Goal: Task Accomplishment & Management: Use online tool/utility

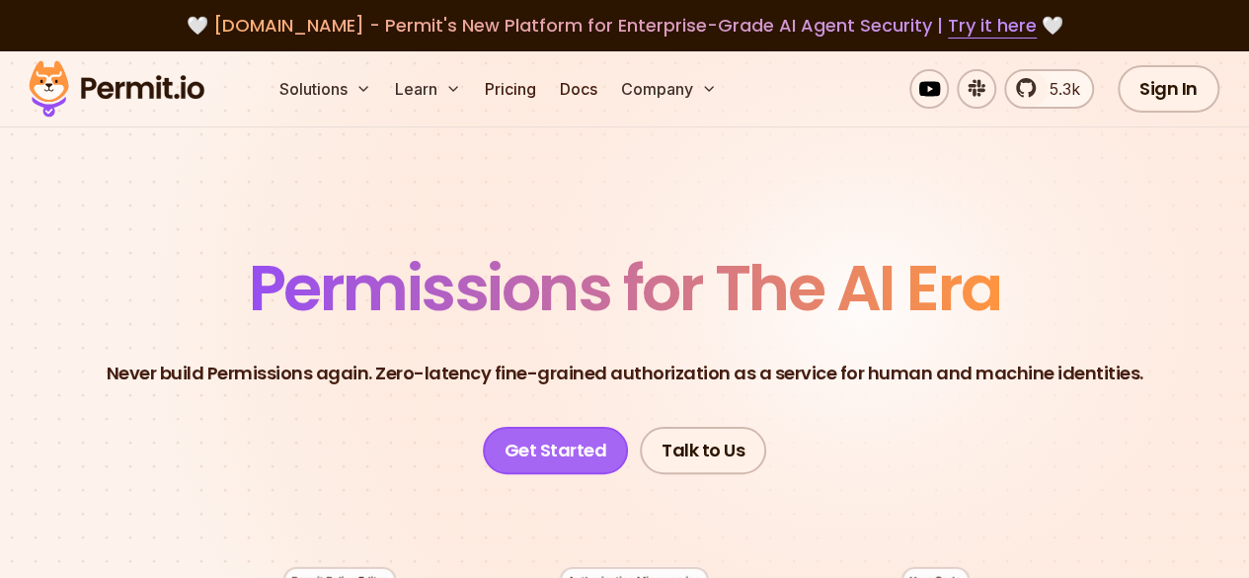
click at [561, 448] on link "Get Started" at bounding box center [556, 450] width 146 height 47
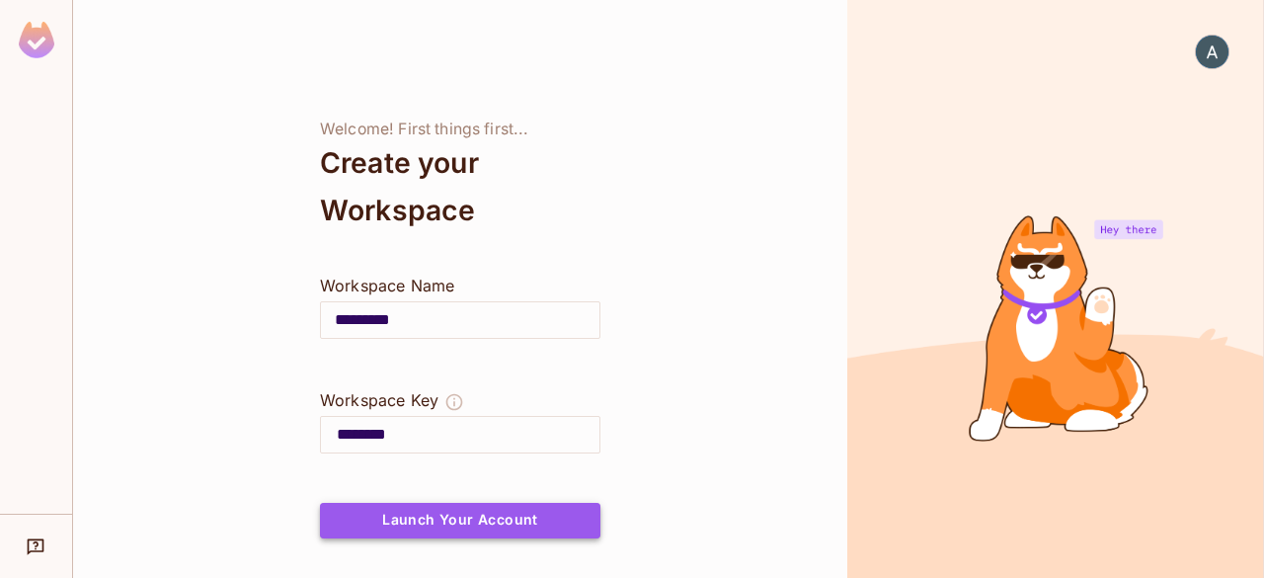
click at [477, 520] on button "Launch Your Account" at bounding box center [460, 521] width 280 height 36
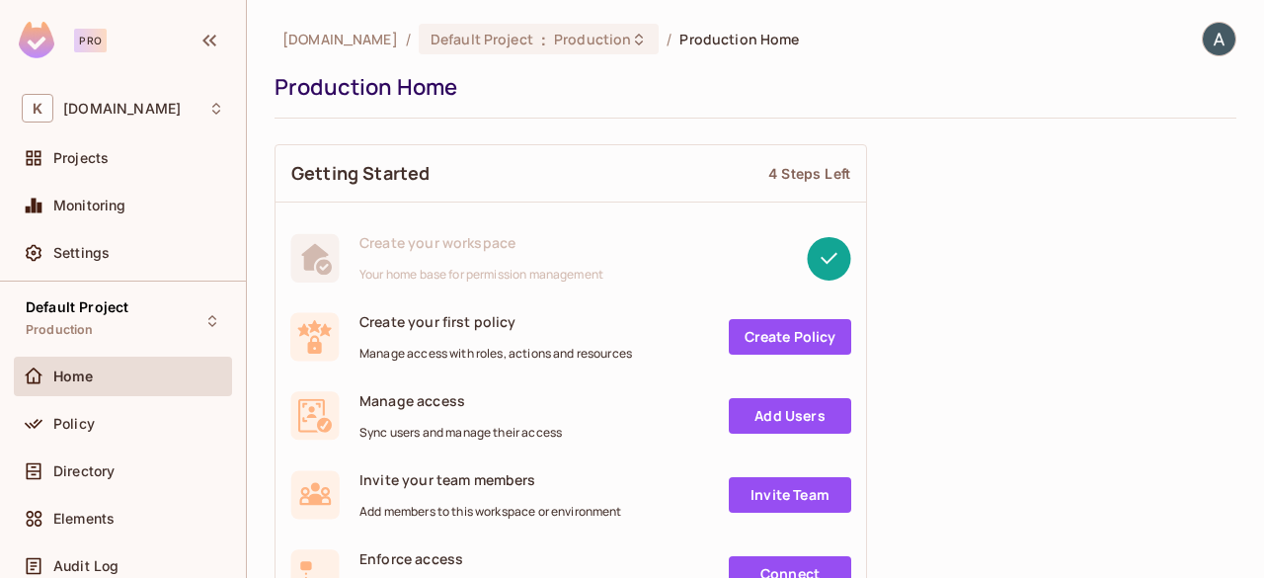
click at [754, 338] on link "Create Policy" at bounding box center [790, 337] width 122 height 36
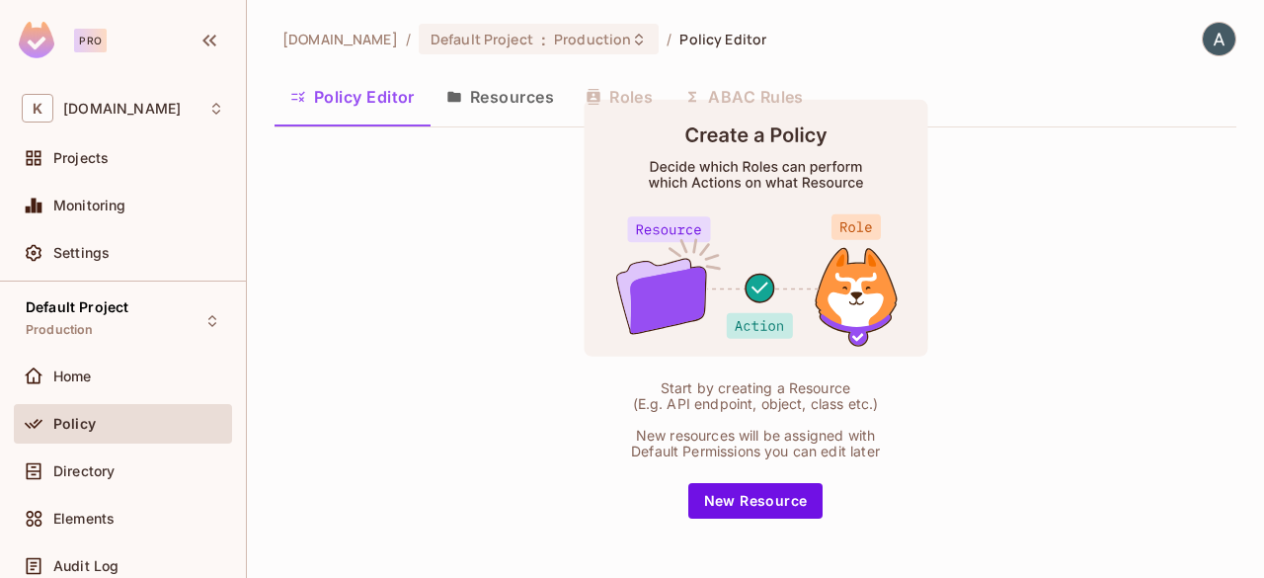
click at [528, 92] on button "Resources" at bounding box center [500, 96] width 139 height 49
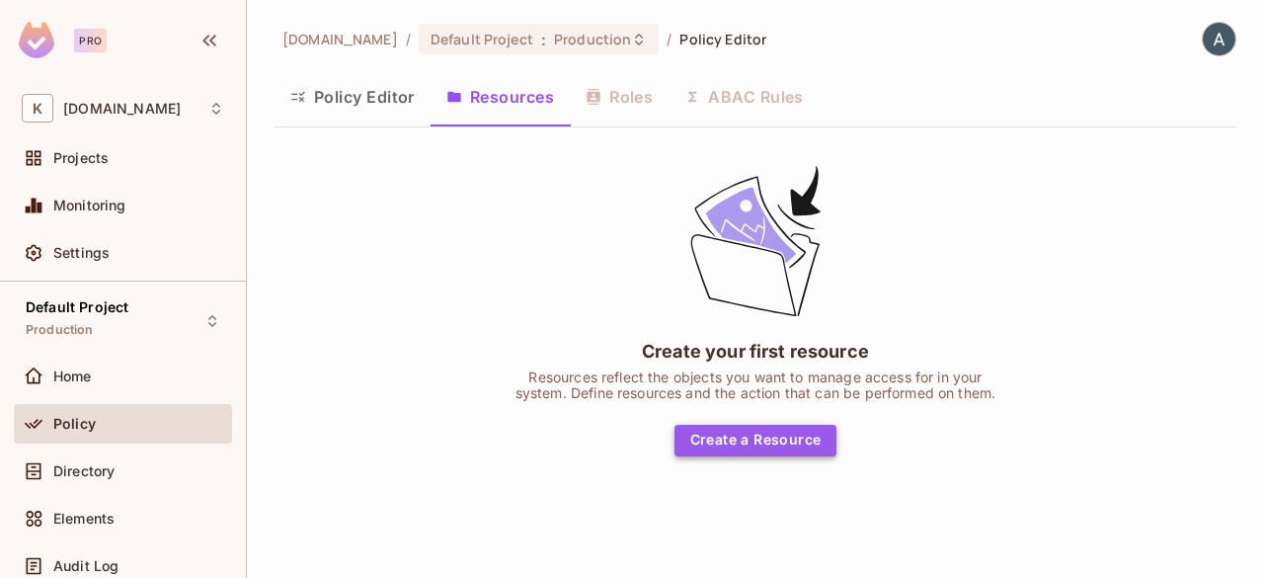
click at [768, 445] on button "Create a Resource" at bounding box center [756, 441] width 163 height 32
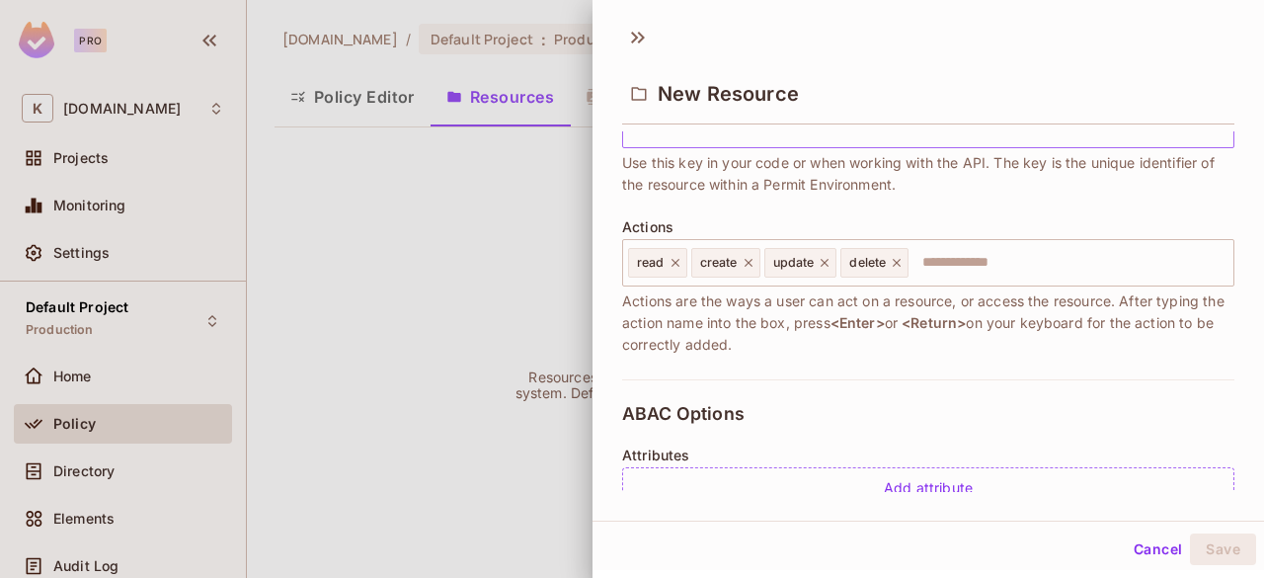
scroll to position [175, 0]
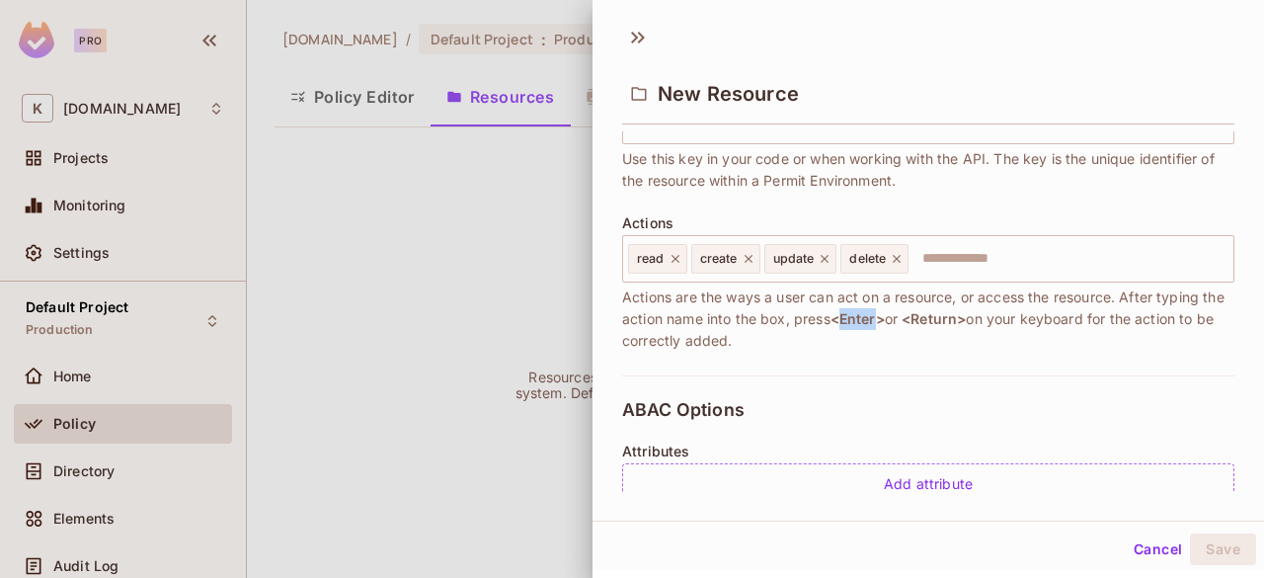
drag, startPoint x: 870, startPoint y: 319, endPoint x: 907, endPoint y: 323, distance: 36.8
click at [885, 323] on span "<Enter>" at bounding box center [858, 318] width 54 height 17
click at [885, 312] on span "<Enter>" at bounding box center [858, 318] width 54 height 17
click at [884, 314] on span "<Enter>" at bounding box center [858, 318] width 54 height 17
drag, startPoint x: 869, startPoint y: 318, endPoint x: 909, endPoint y: 321, distance: 39.6
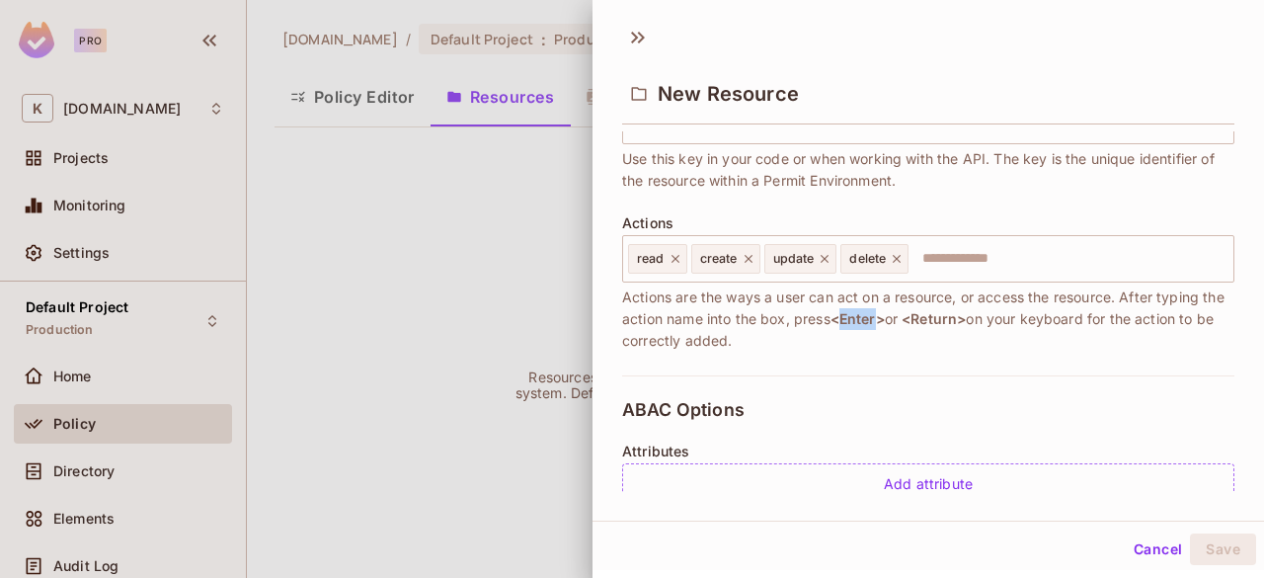
click at [885, 321] on span "<Enter>" at bounding box center [858, 318] width 54 height 17
click at [966, 318] on span "<Return>" at bounding box center [934, 318] width 64 height 17
click at [883, 321] on span "<Enter>" at bounding box center [858, 318] width 54 height 17
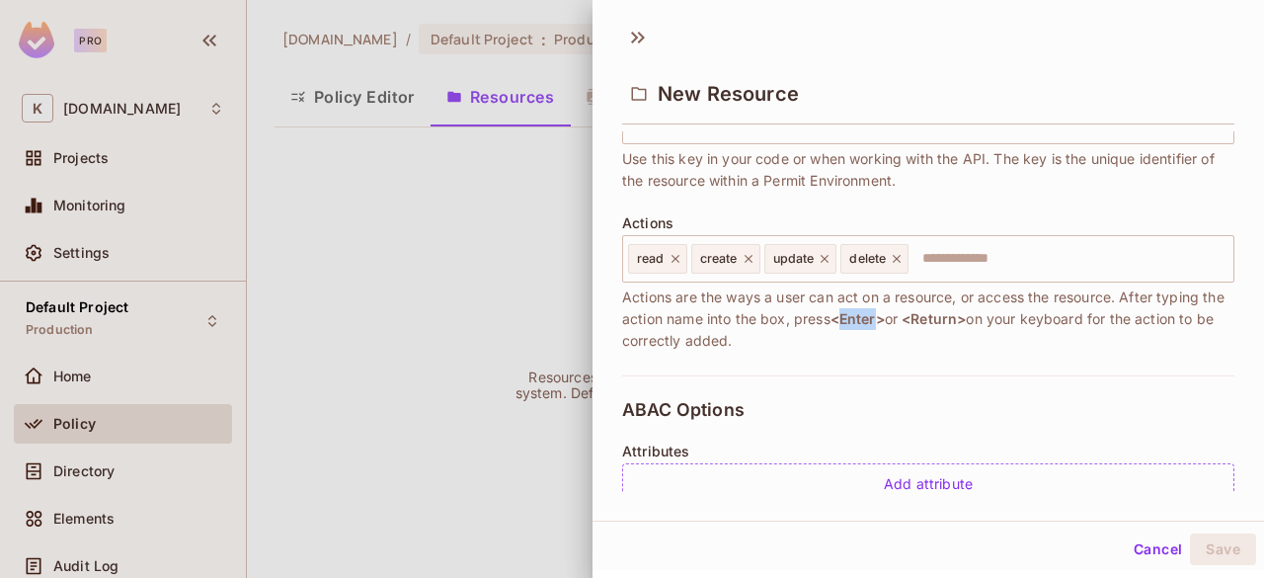
drag, startPoint x: 813, startPoint y: 343, endPoint x: 615, endPoint y: 295, distance: 203.1
click at [615, 295] on div "* Name ​ Resource name is required * Key ​ Use this key in your code or when wo…" at bounding box center [929, 311] width 672 height 360
click at [841, 329] on span "Actions are the ways a user can act on a resource, or access the resource. Afte…" at bounding box center [928, 318] width 612 height 65
drag, startPoint x: 814, startPoint y: 337, endPoint x: 612, endPoint y: 296, distance: 205.5
click at [612, 296] on div "* Name ​ Resource name is required * Key ​ Use this key in your code or when wo…" at bounding box center [929, 311] width 672 height 360
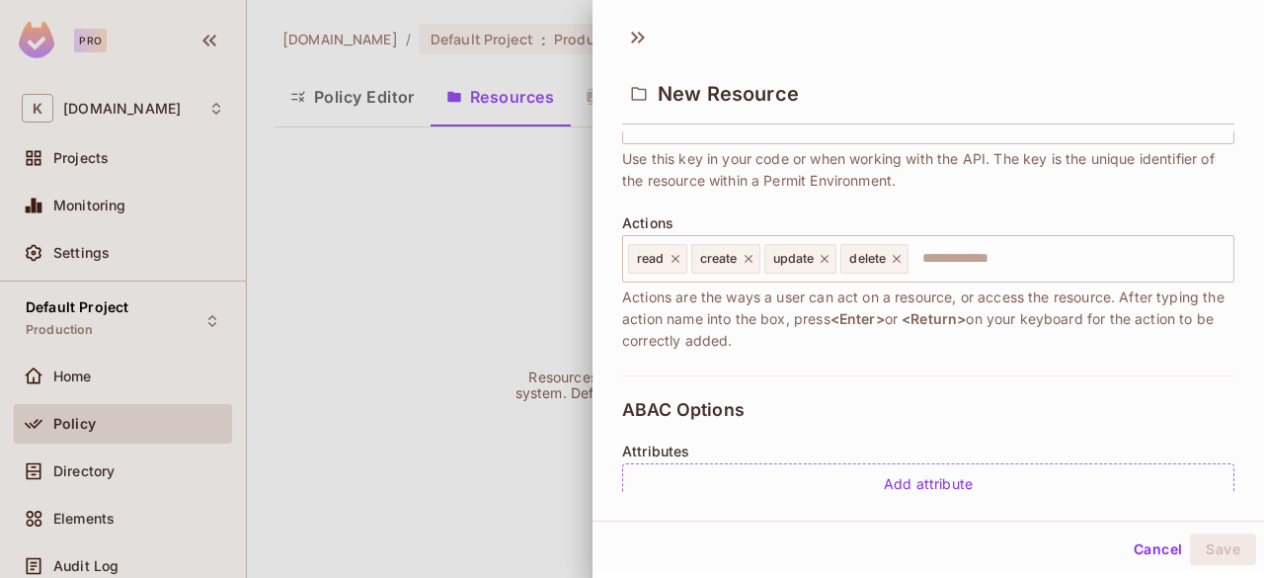
click at [768, 349] on span "Actions are the ways a user can act on a resource, or access the resource. Afte…" at bounding box center [928, 318] width 612 height 65
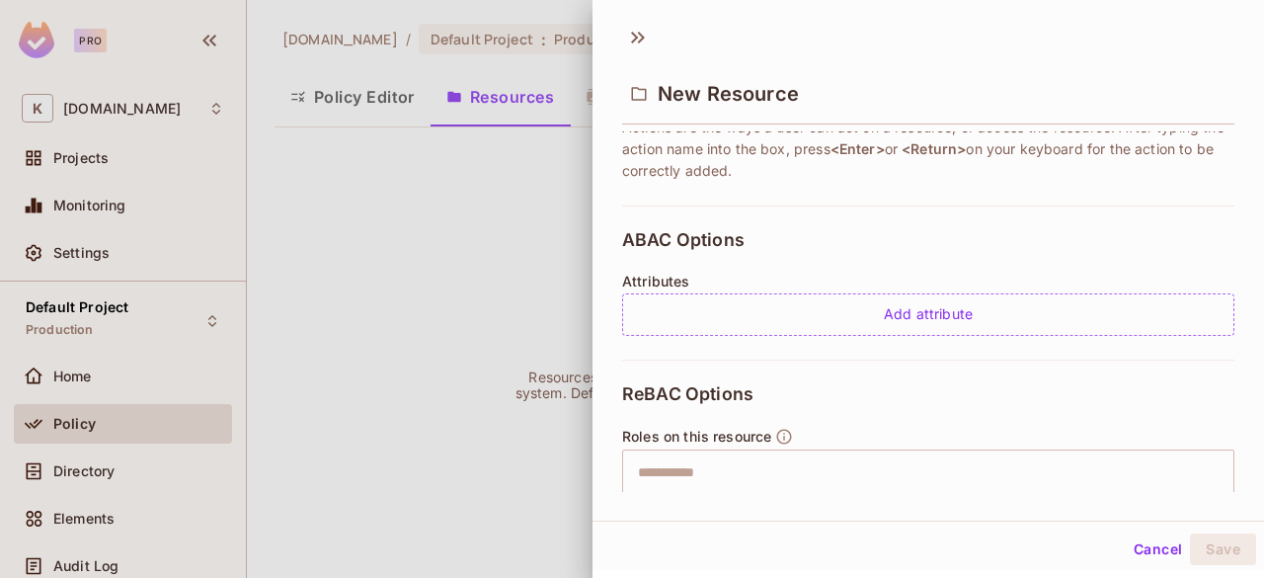
scroll to position [341, 0]
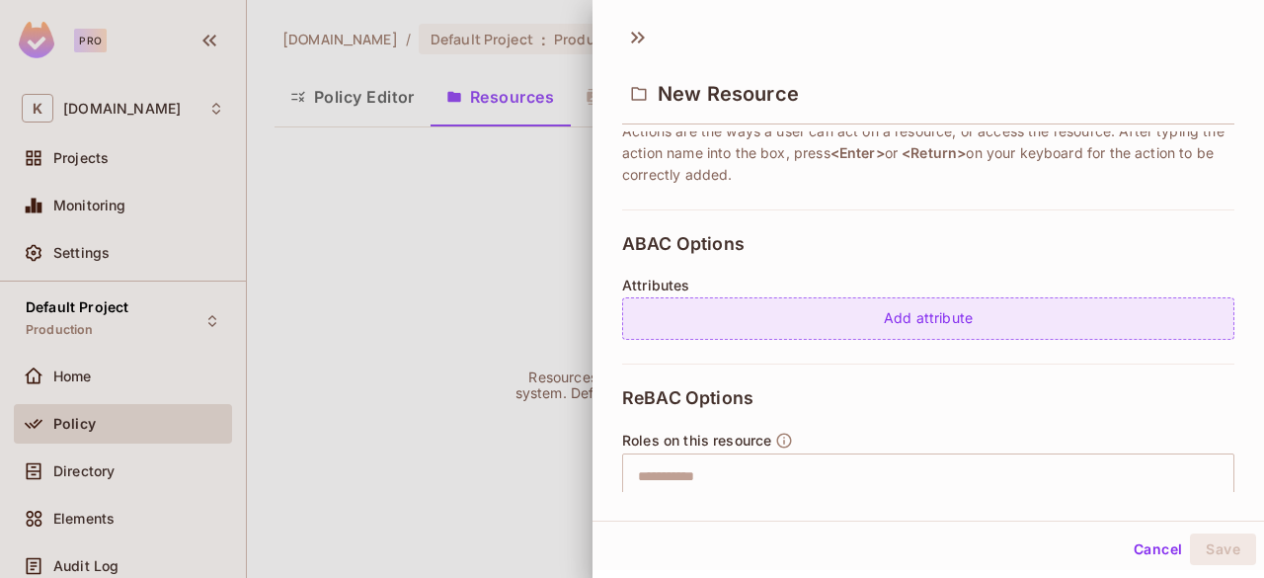
click at [922, 330] on div "Add attribute" at bounding box center [928, 318] width 612 height 42
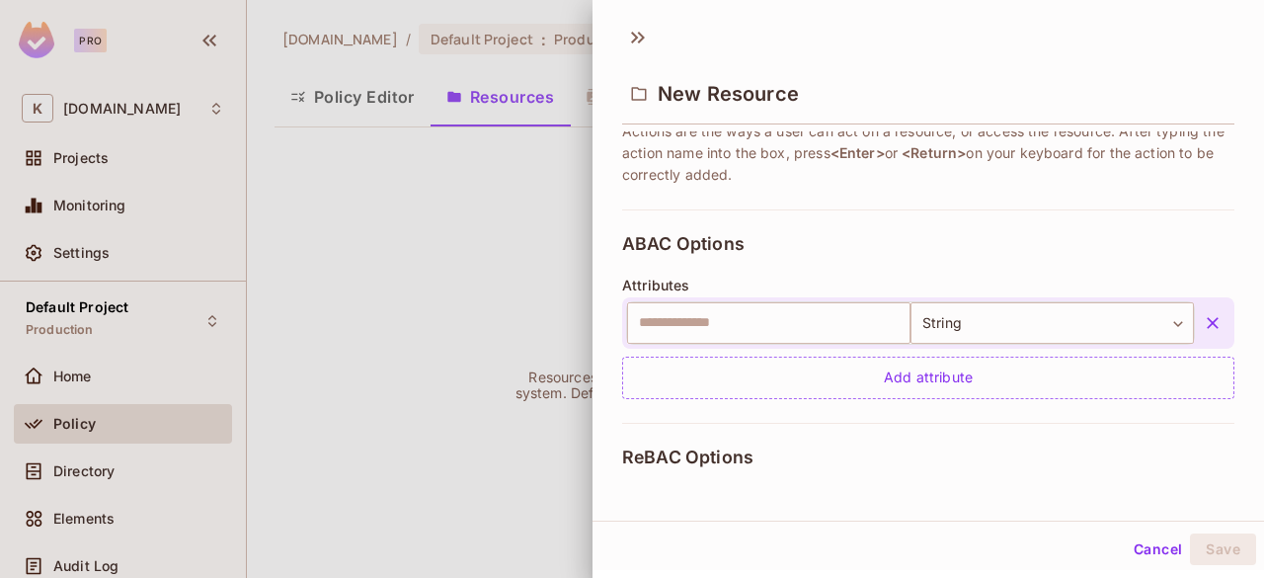
click at [1203, 319] on icon "button" at bounding box center [1213, 323] width 20 height 20
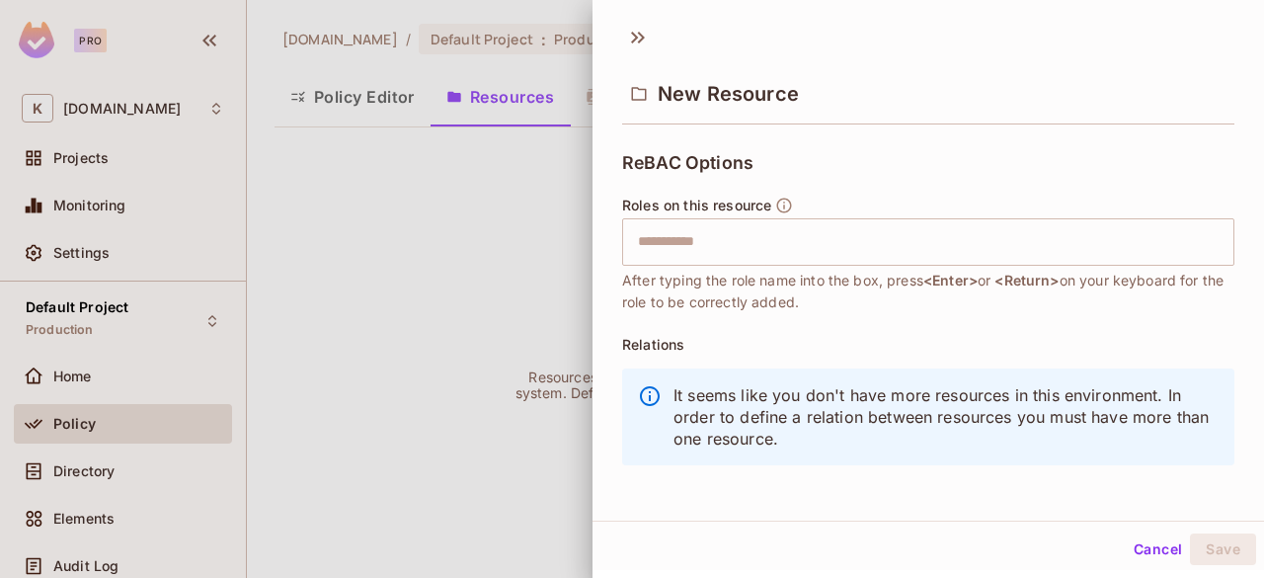
scroll to position [584, 0]
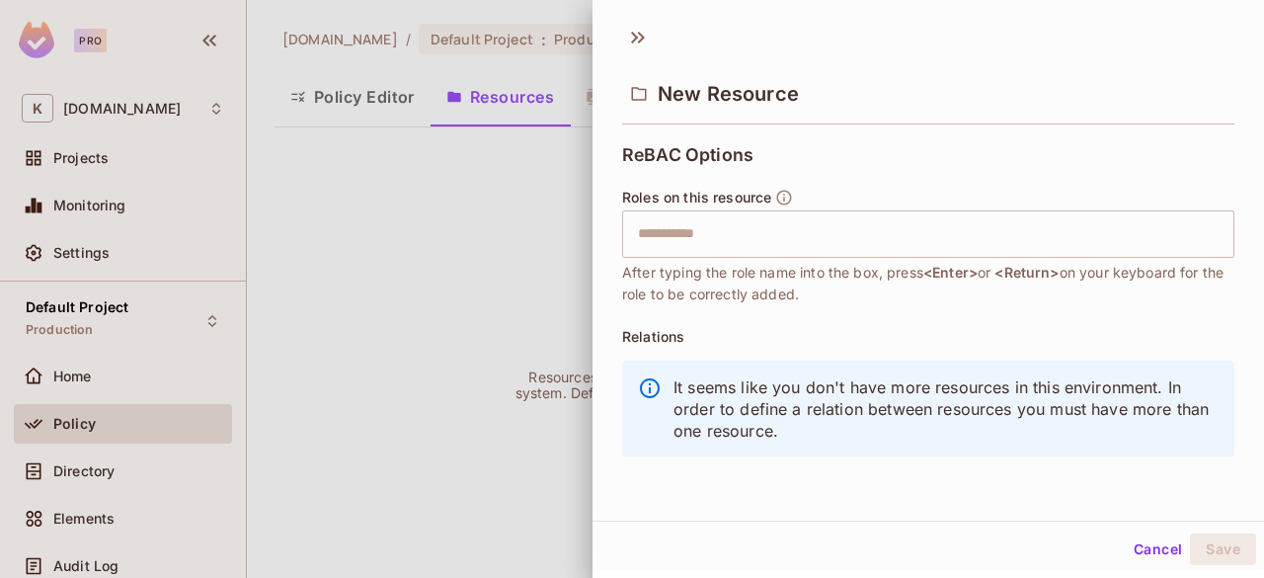
click at [83, 469] on div at bounding box center [632, 289] width 1264 height 578
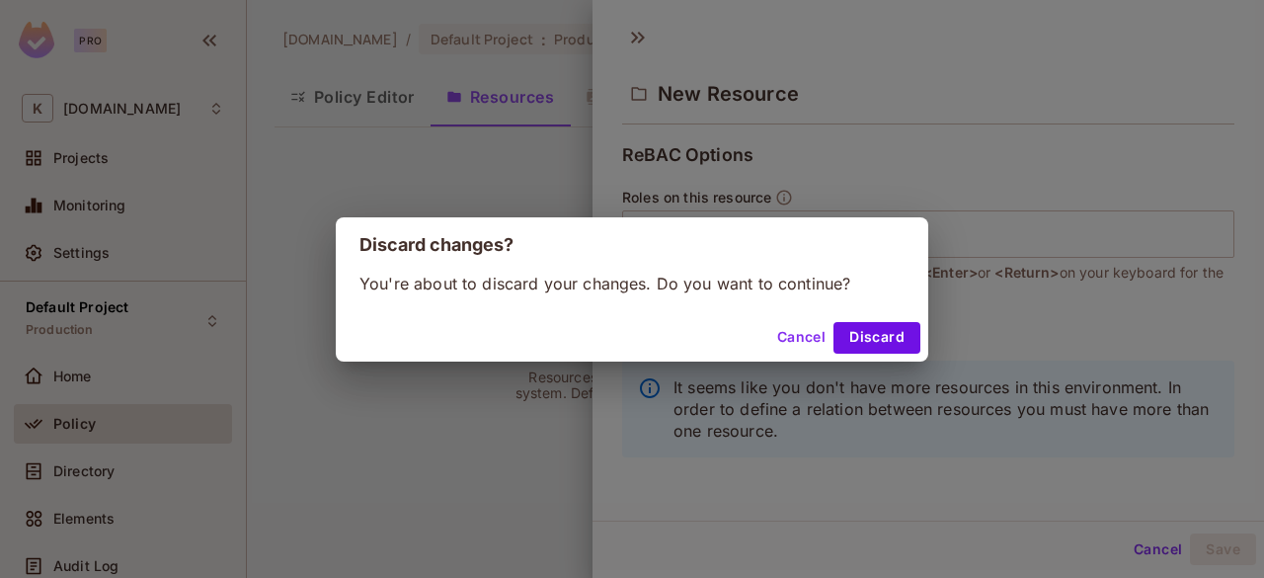
click at [83, 469] on div "Discard changes? You're about to discard your changes. Do you want to continue?…" at bounding box center [632, 289] width 1264 height 578
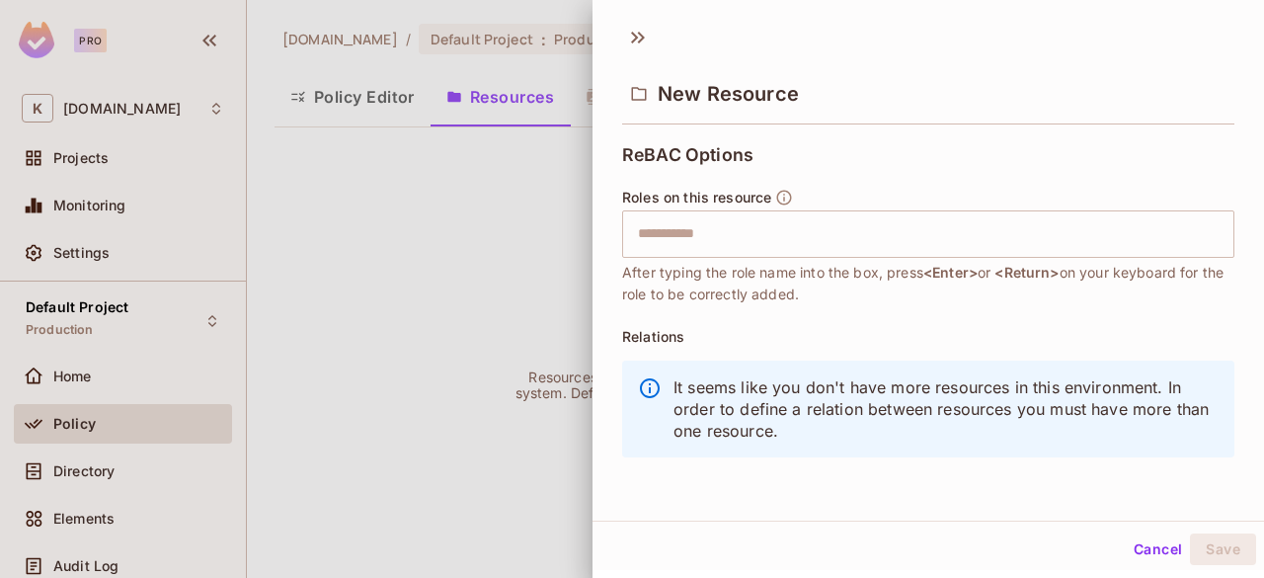
click at [101, 462] on div at bounding box center [632, 289] width 1264 height 578
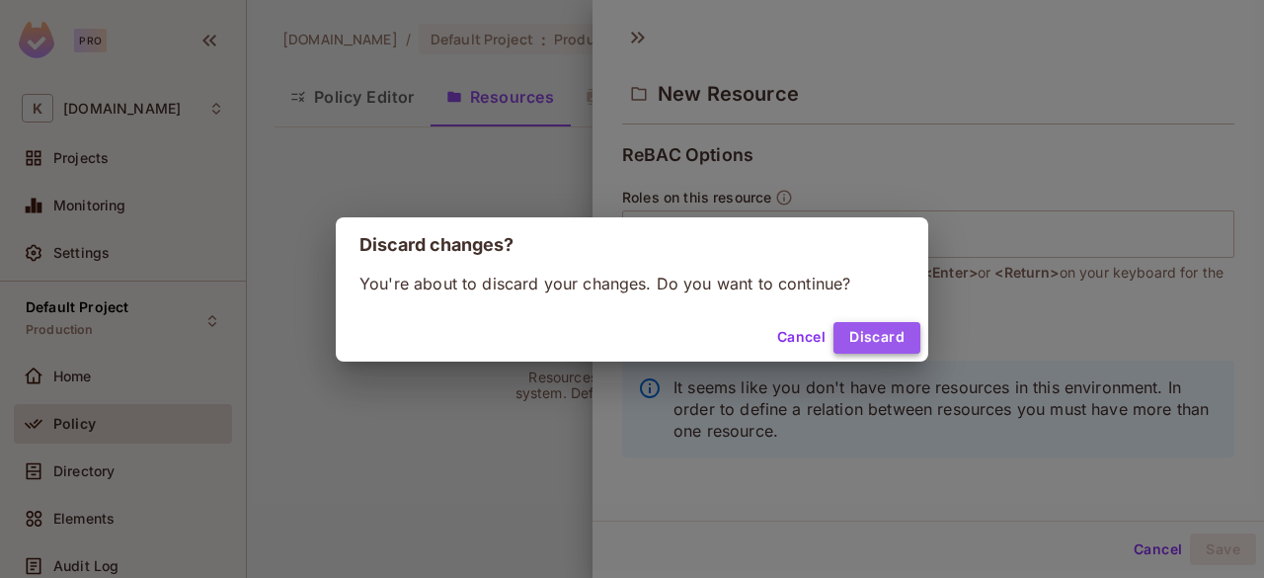
click at [864, 334] on button "Discard" at bounding box center [877, 338] width 87 height 32
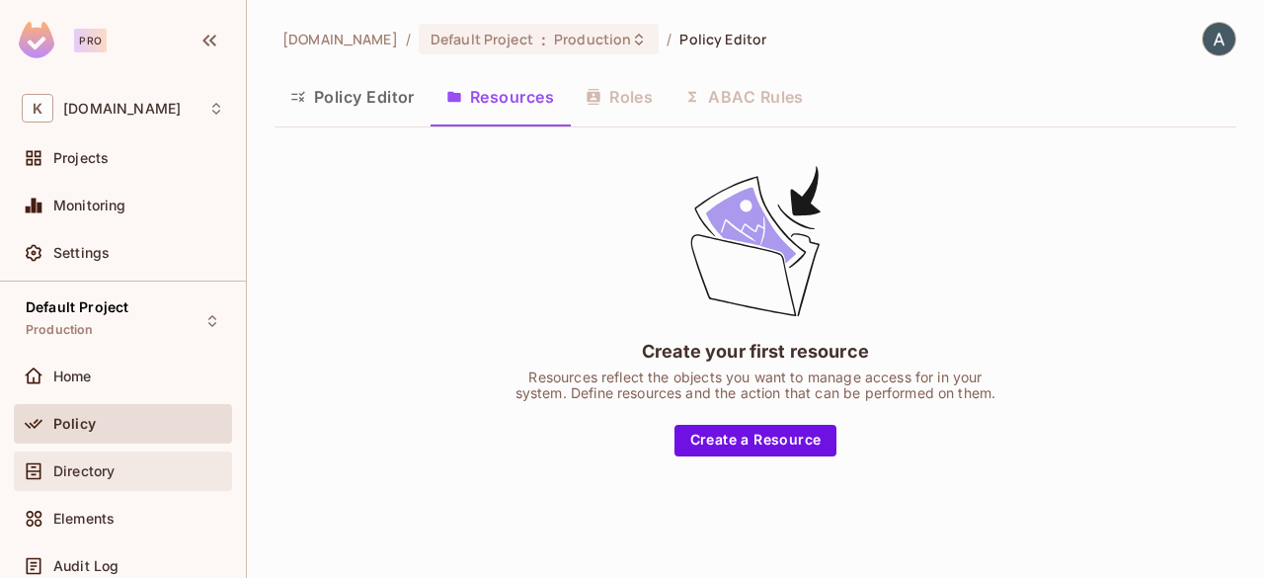
click at [104, 475] on span "Directory" at bounding box center [83, 471] width 61 height 16
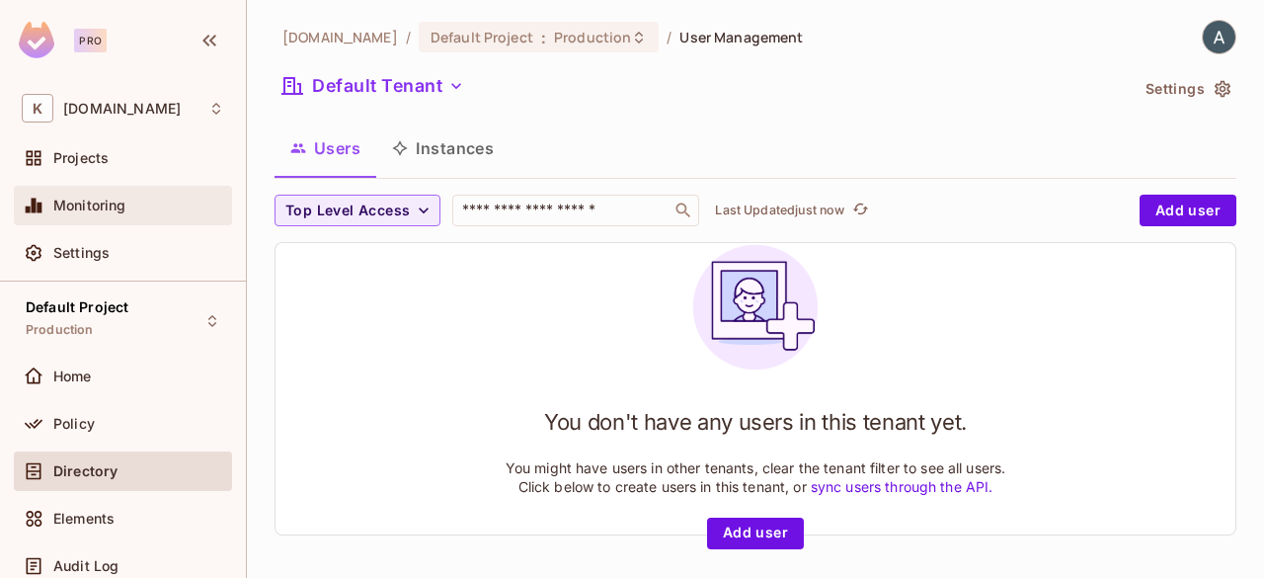
click at [100, 195] on div "Monitoring" at bounding box center [123, 206] width 202 height 24
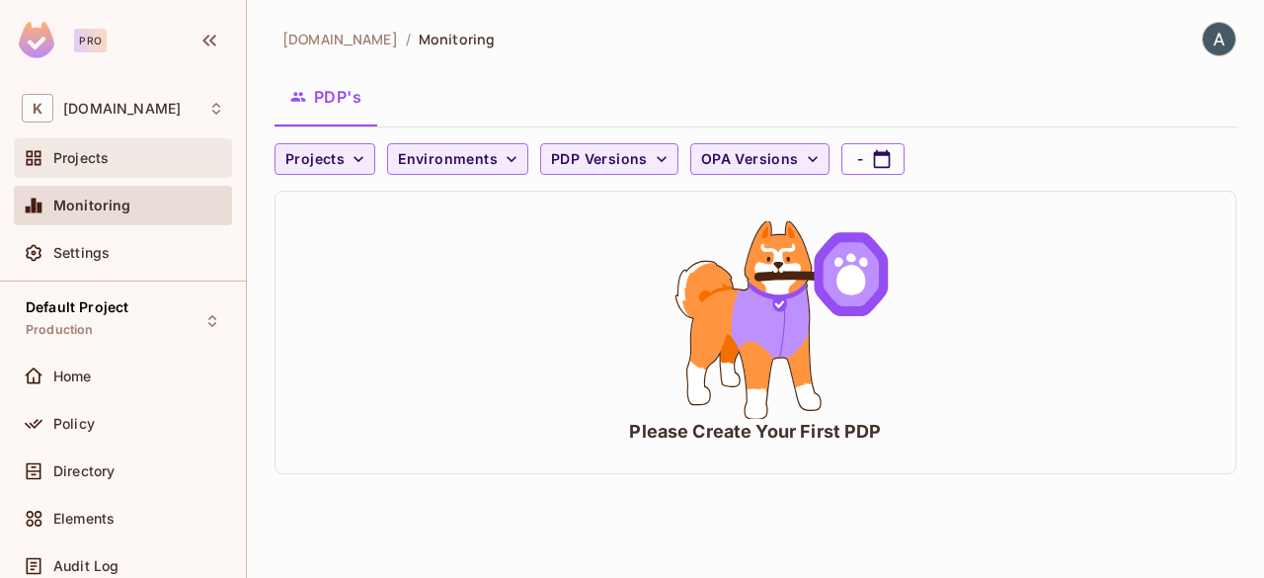
click at [90, 151] on span "Projects" at bounding box center [80, 158] width 55 height 16
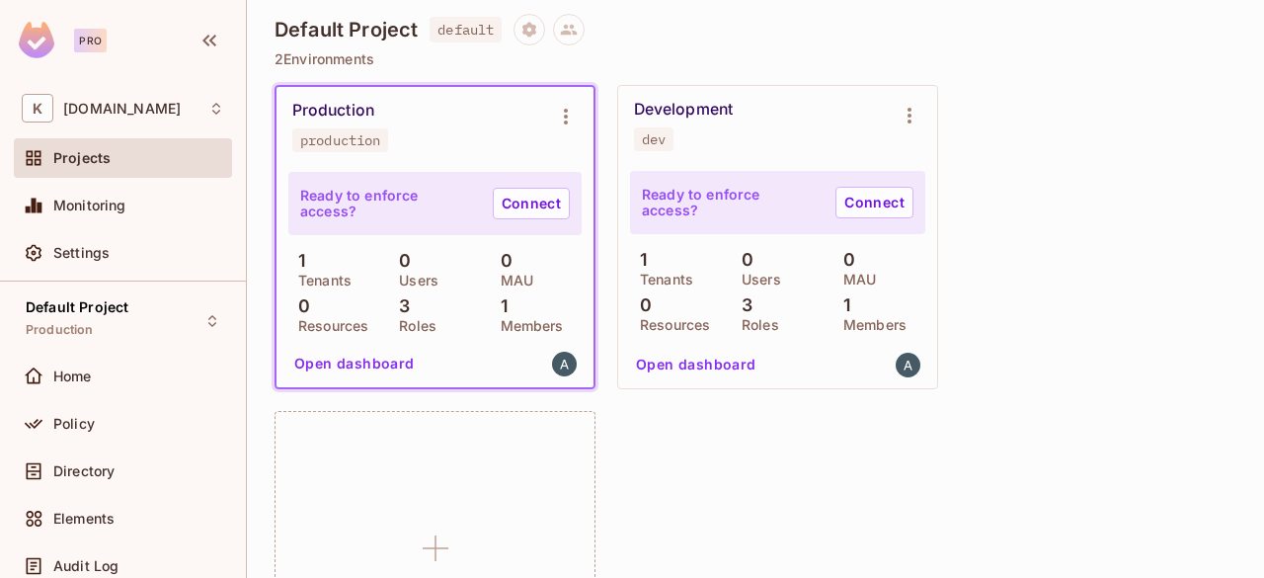
scroll to position [341, 0]
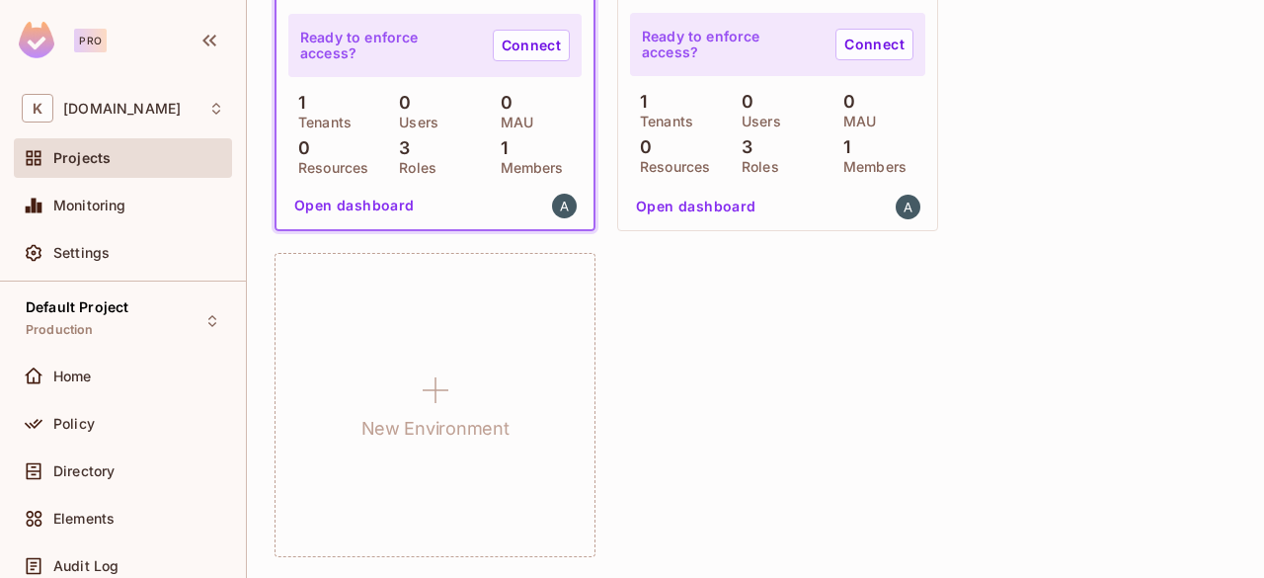
click at [375, 202] on button "Open dashboard" at bounding box center [354, 206] width 136 height 32
